Goal: Find specific page/section

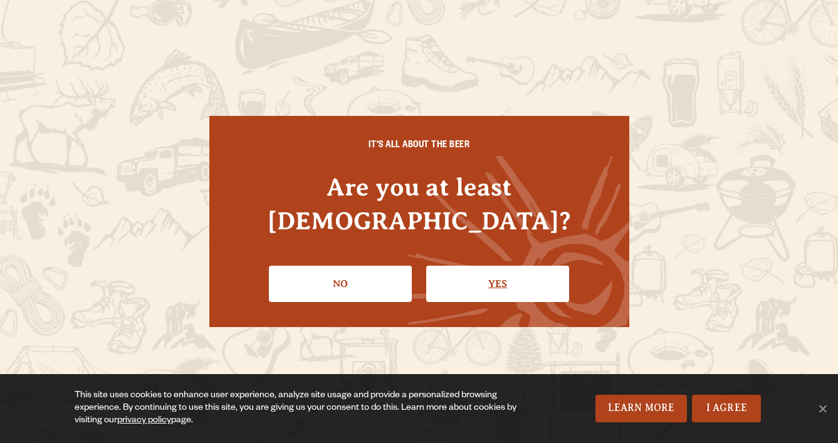
click at [459, 266] on link "Yes" at bounding box center [497, 284] width 143 height 36
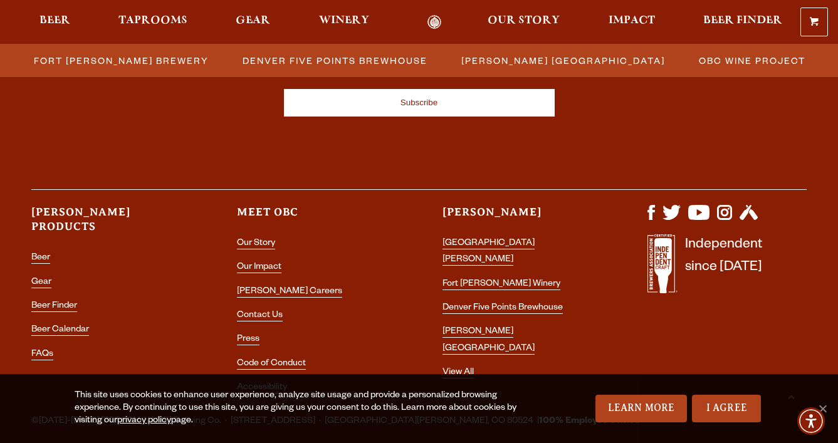
scroll to position [1482, 0]
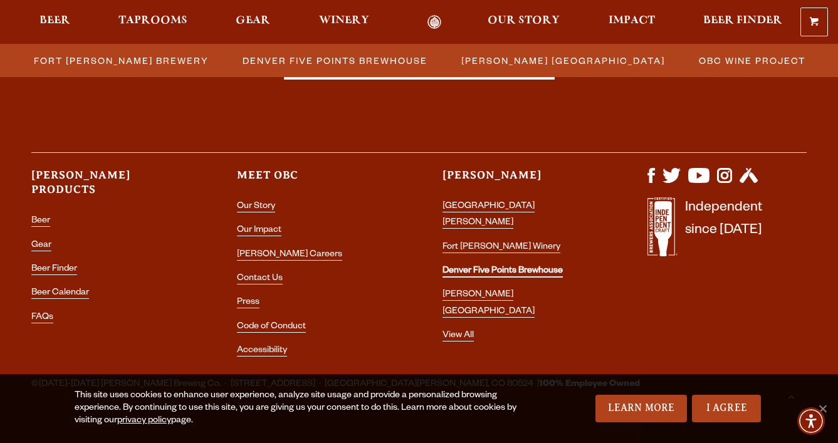
click at [482, 266] on link "Denver Five Points Brewhouse" at bounding box center [502, 271] width 120 height 11
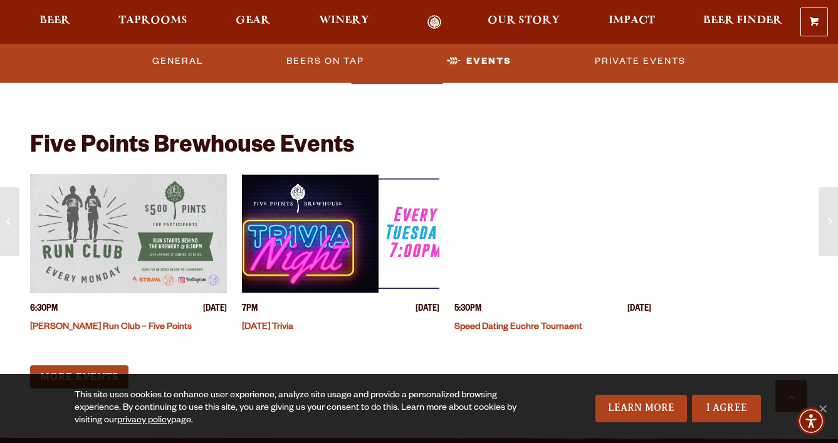
scroll to position [3753, 0]
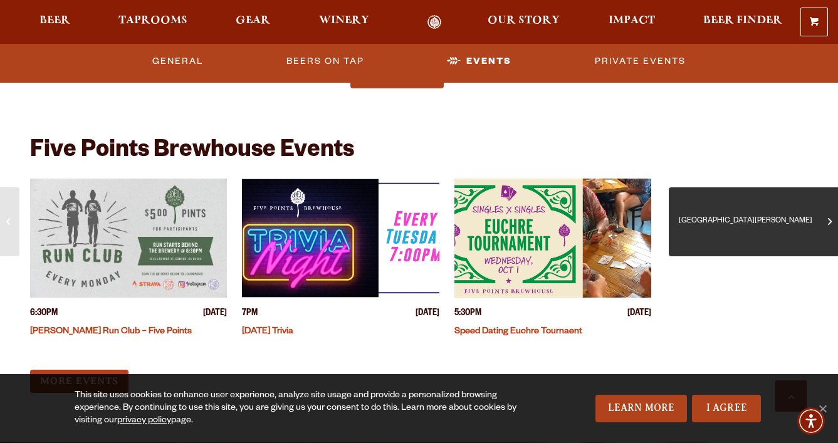
click at [826, 240] on span "[GEOGRAPHIC_DATA][PERSON_NAME]" at bounding box center [753, 222] width 150 height 50
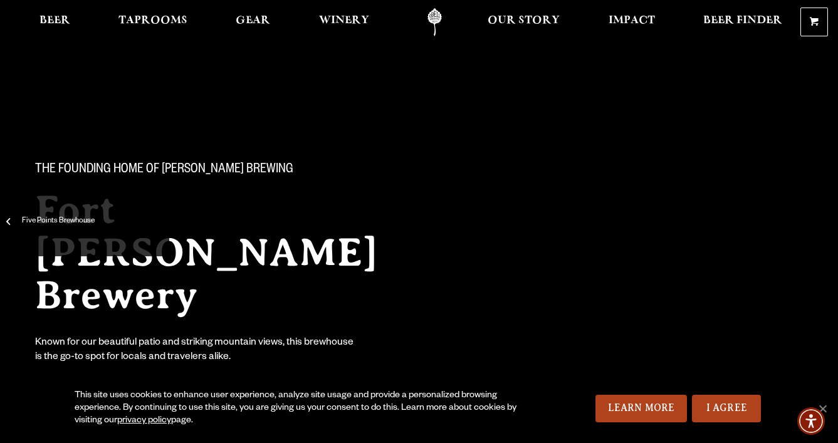
click at [12, 223] on span "Five Points Brewhouse" at bounding box center [84, 222] width 150 height 50
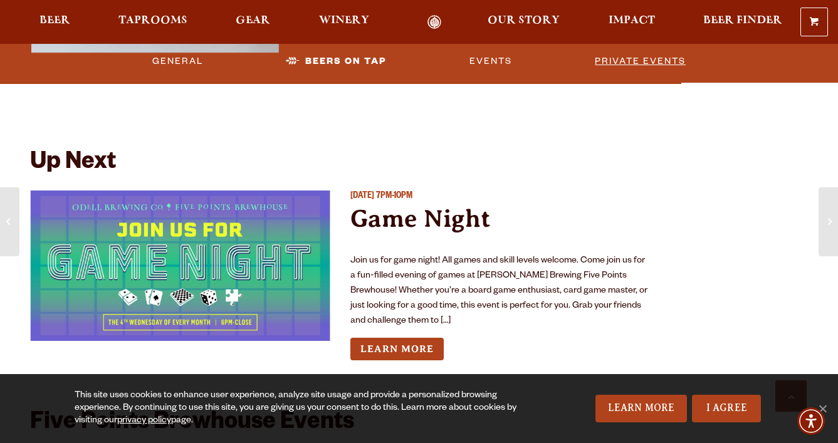
scroll to position [3479, 0]
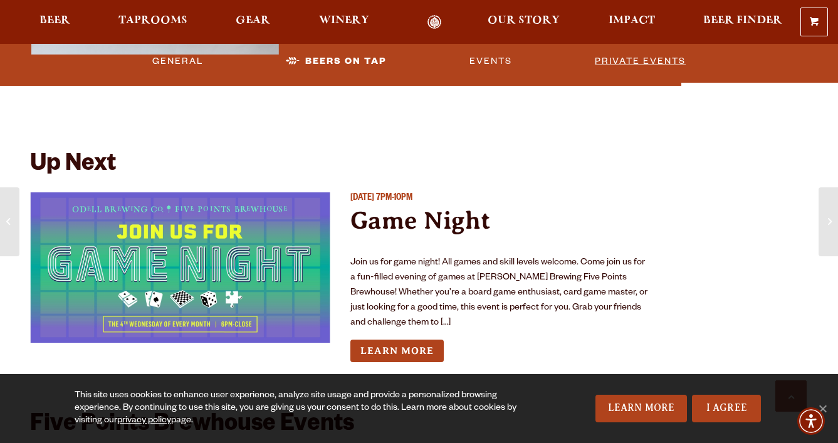
click at [618, 60] on link "Private Events" at bounding box center [640, 61] width 101 height 29
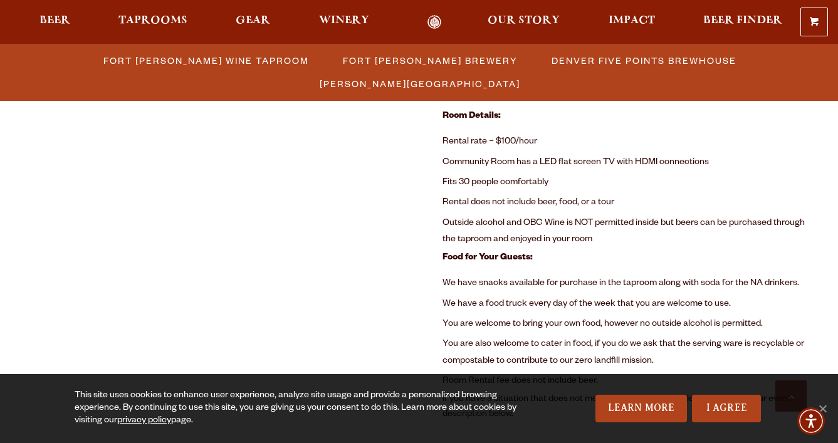
scroll to position [795, 0]
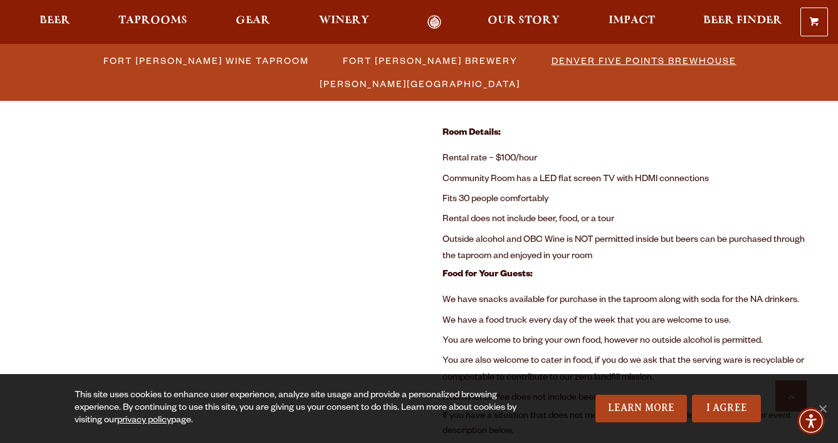
click at [551, 59] on span "Denver Five Points Brewhouse" at bounding box center [643, 60] width 185 height 18
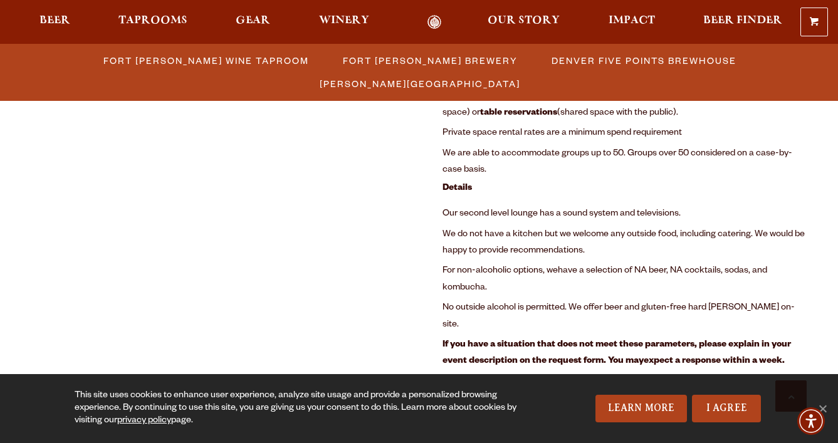
scroll to position [1606, 0]
